Goal: Transaction & Acquisition: Book appointment/travel/reservation

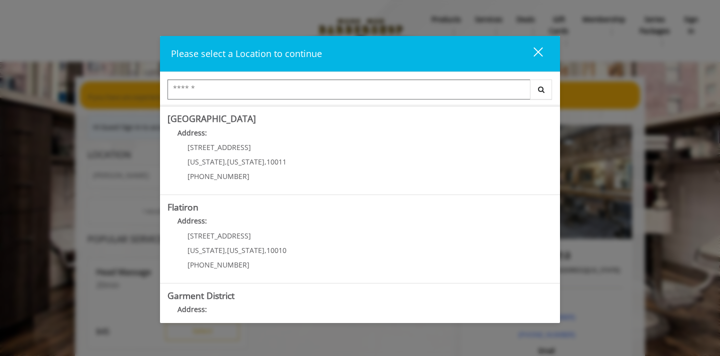
scroll to position [178, 0]
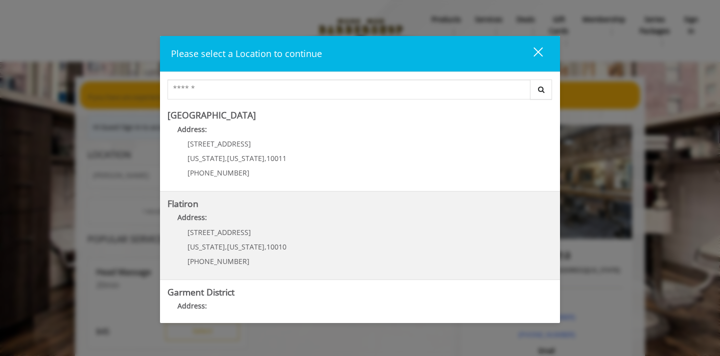
click at [349, 223] on "Address:" at bounding box center [360, 220] width 385 height 16
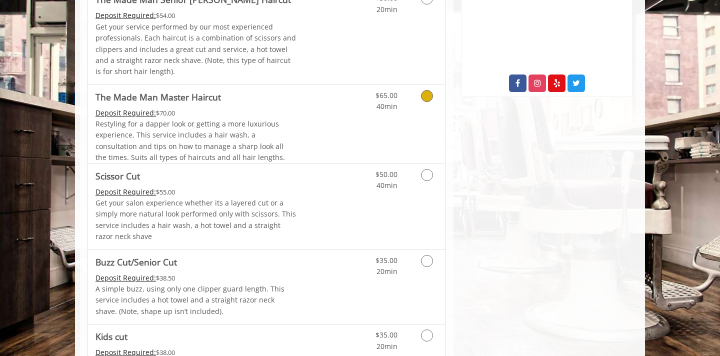
scroll to position [421, 0]
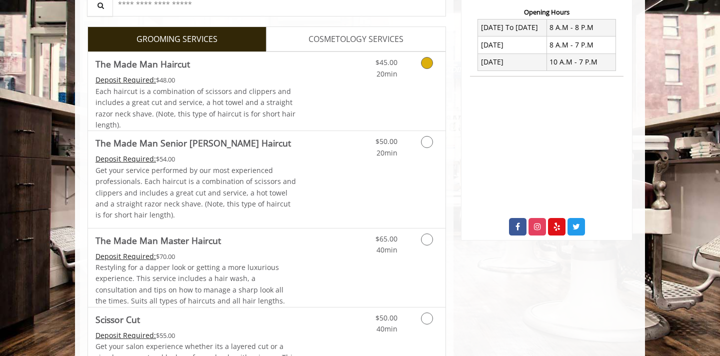
click at [354, 109] on link "Discounted Price" at bounding box center [327, 91] width 60 height 79
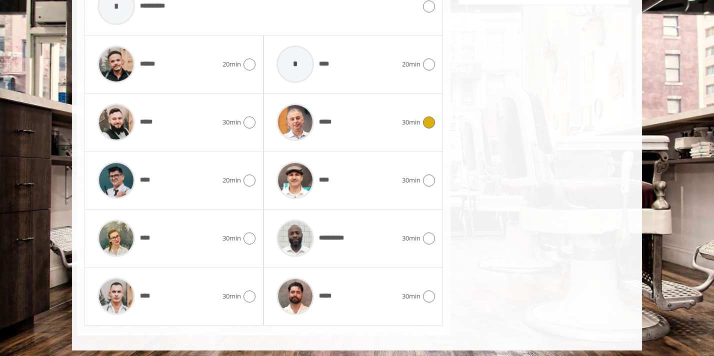
scroll to position [500, 0]
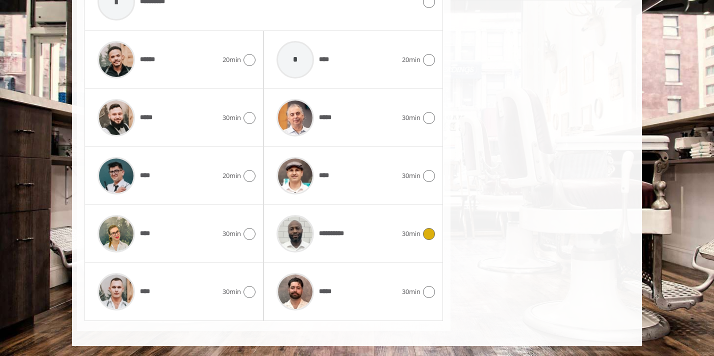
click at [390, 237] on div "**********" at bounding box center [337, 234] width 130 height 48
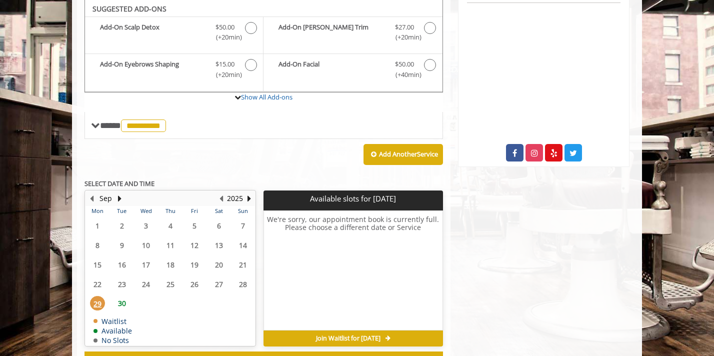
scroll to position [373, 0]
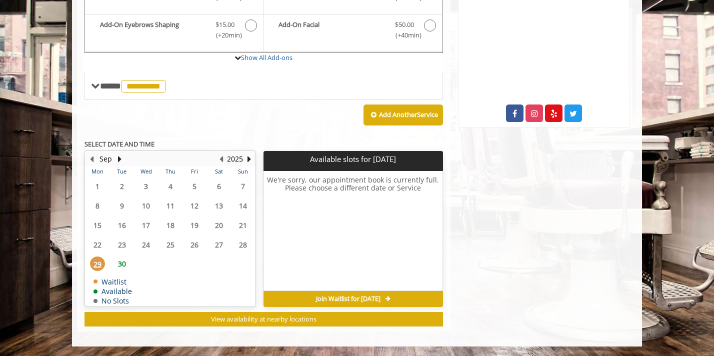
click at [122, 265] on span "30" at bounding box center [122, 264] width 15 height 15
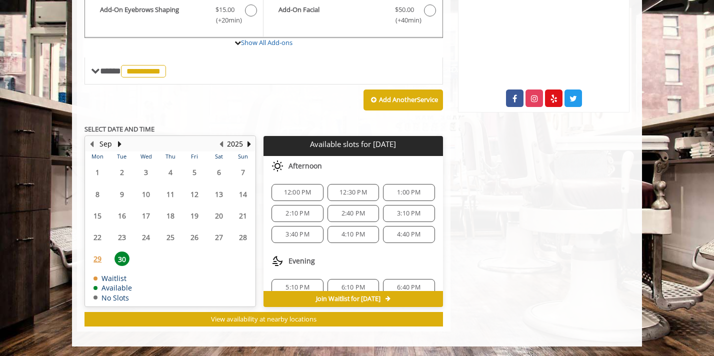
scroll to position [34, 0]
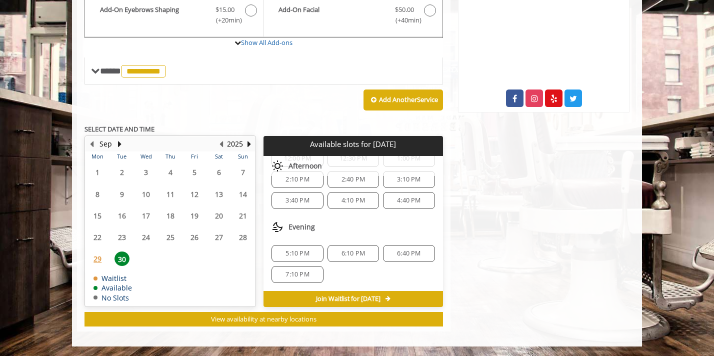
click at [304, 251] on span "5:10 PM" at bounding box center [298, 254] width 24 height 8
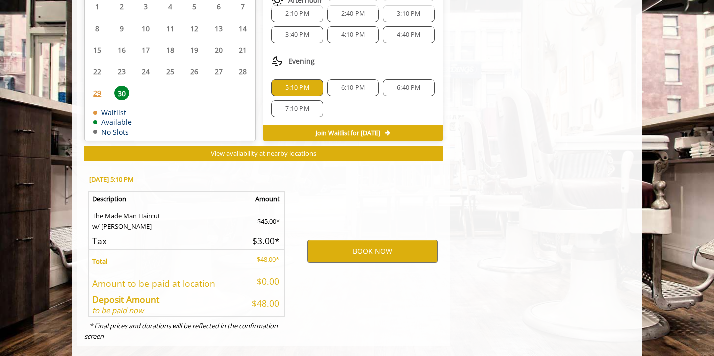
scroll to position [569, 0]
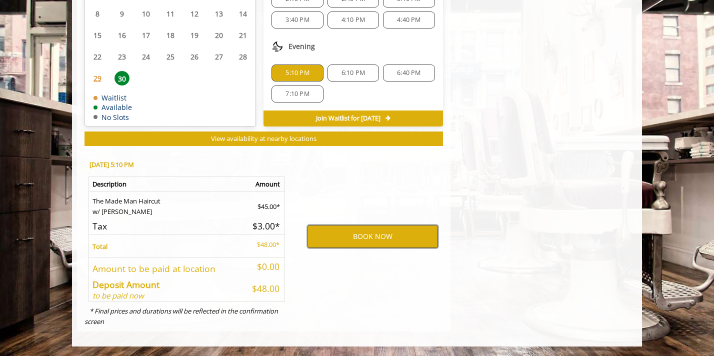
click at [338, 236] on button "BOOK NOW" at bounding box center [373, 236] width 131 height 23
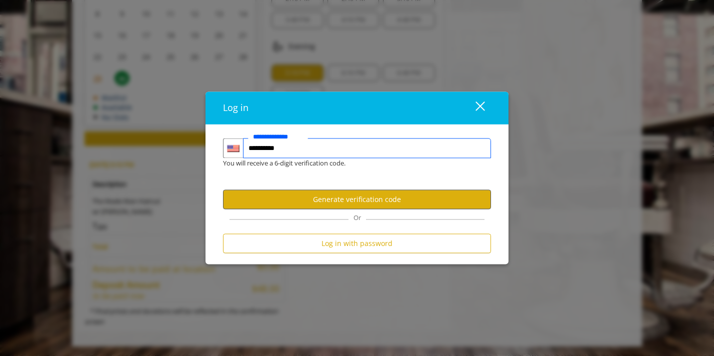
type input "**********"
click at [356, 203] on button "Generate verification code" at bounding box center [357, 200] width 268 height 20
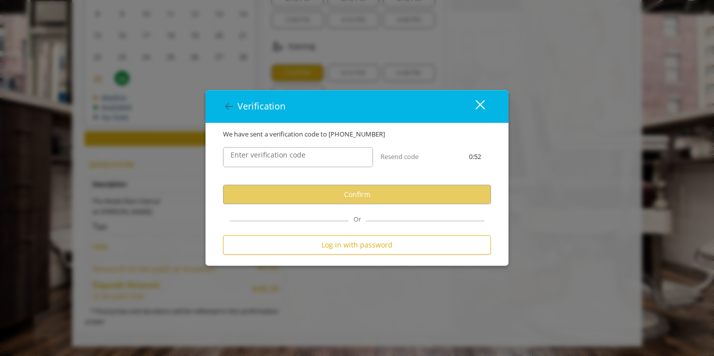
click at [264, 153] on label "Enter verification code" at bounding box center [268, 155] width 85 height 11
click at [264, 153] on input "Enter verification code" at bounding box center [298, 157] width 150 height 20
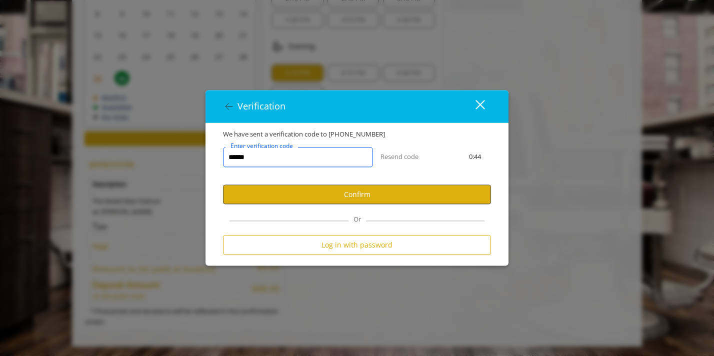
type input "******"
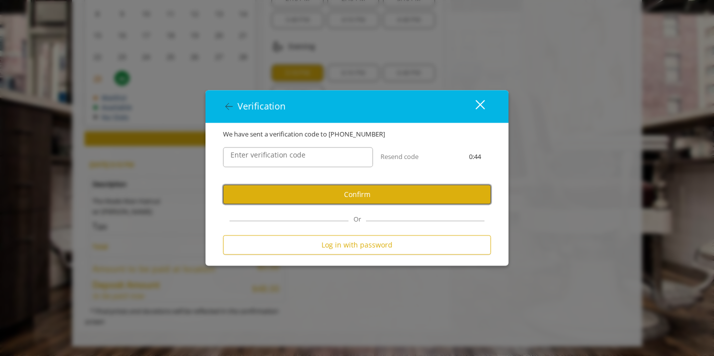
click at [281, 191] on button "Confirm" at bounding box center [357, 195] width 268 height 20
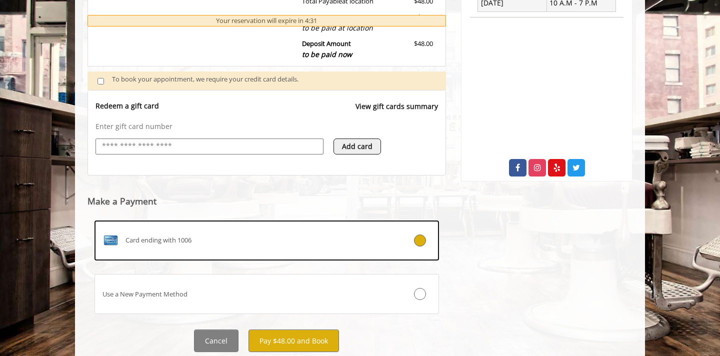
scroll to position [350, 0]
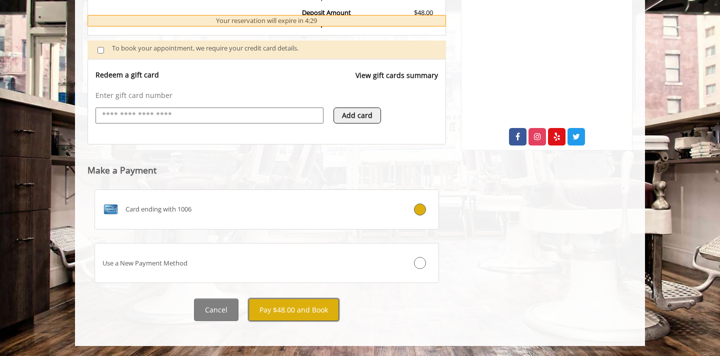
click at [300, 310] on button "Pay $48.00 and Book" at bounding box center [294, 310] width 91 height 23
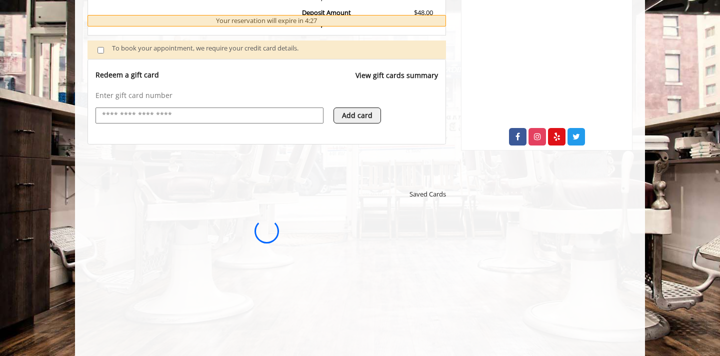
scroll to position [0, 0]
